Goal: Task Accomplishment & Management: Manage account settings

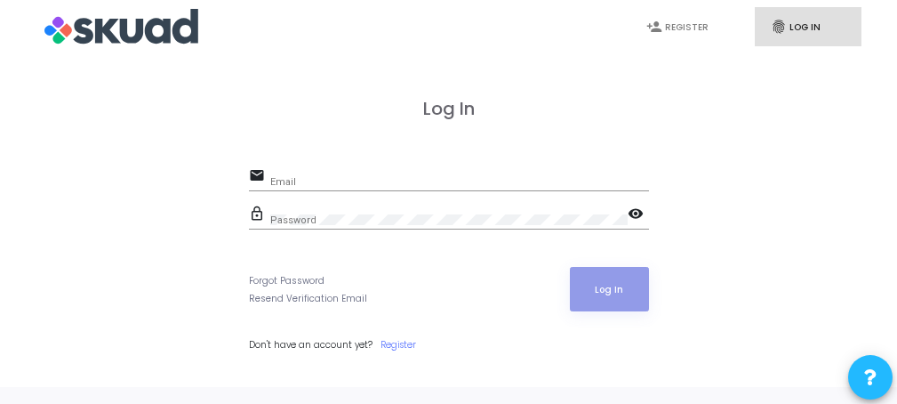
click at [349, 177] on input "Email" at bounding box center [459, 181] width 379 height 11
type input "[PERSON_NAME][EMAIL_ADDRESS][DOMAIN_NAME]"
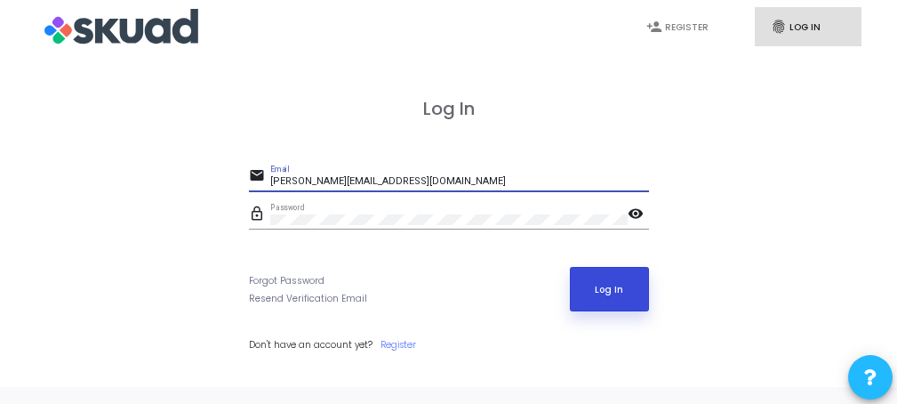
click at [614, 272] on button "Log In" at bounding box center [609, 289] width 79 height 44
click at [608, 303] on button "Log In" at bounding box center [609, 289] width 79 height 44
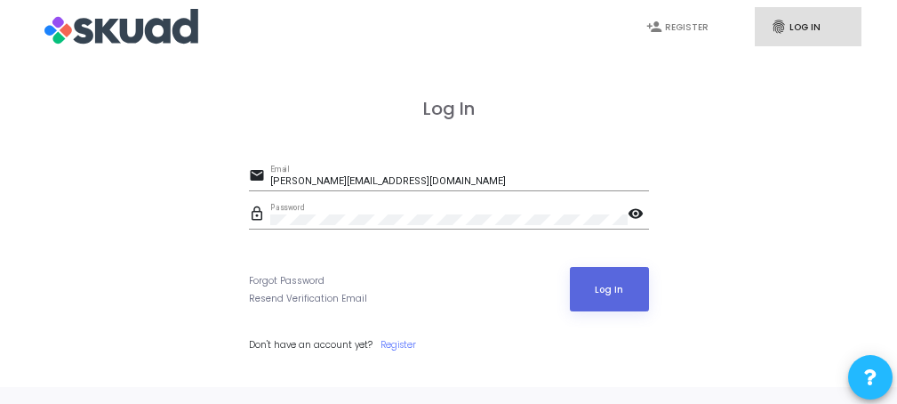
click at [120, 40] on img at bounding box center [121, 26] width 154 height 44
click at [103, 26] on img at bounding box center [121, 26] width 154 height 44
click at [63, 29] on img at bounding box center [121, 26] width 154 height 44
